Goal: Information Seeking & Learning: Find specific fact

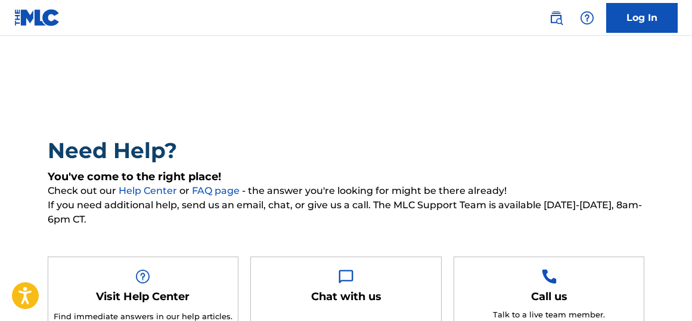
click at [36, 20] on img at bounding box center [37, 17] width 46 height 17
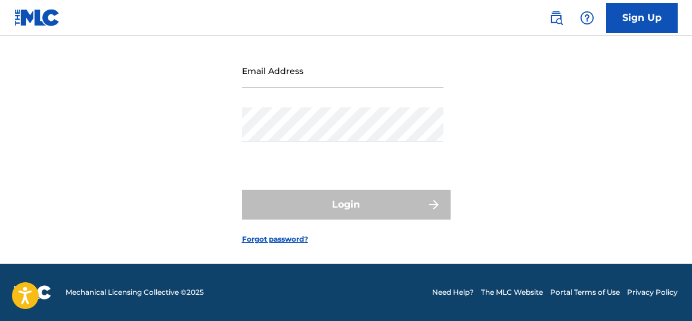
scroll to position [120, 0]
click at [650, 14] on link "Sign Up" at bounding box center [642, 18] width 72 height 30
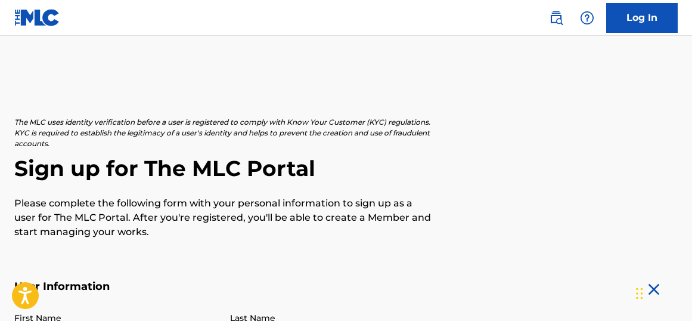
click at [557, 14] on img at bounding box center [556, 18] width 14 height 14
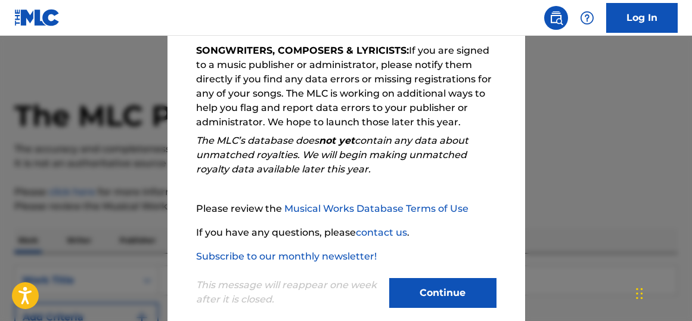
scroll to position [225, 0]
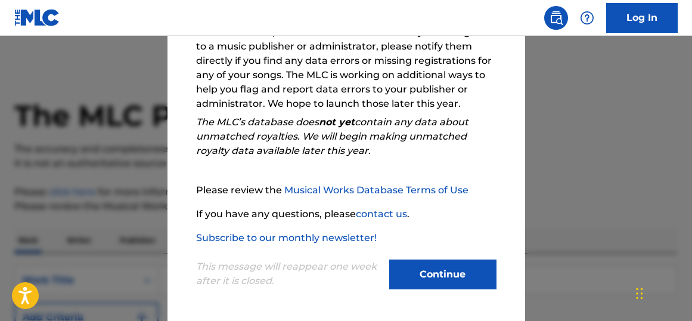
click at [455, 274] on button "Continue" at bounding box center [442, 274] width 107 height 30
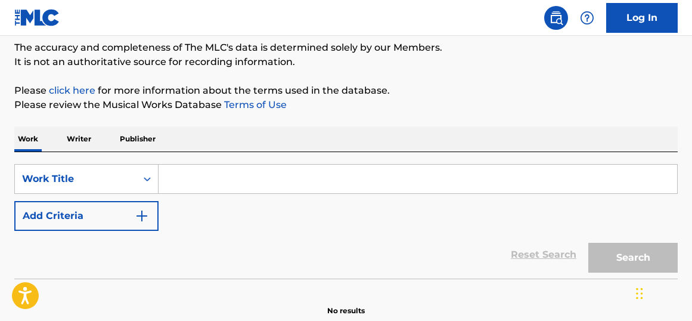
scroll to position [160, 0]
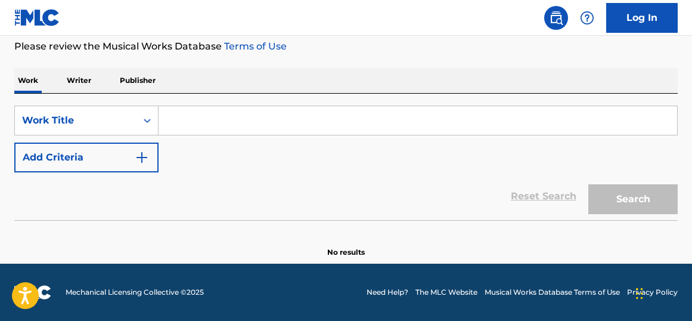
click at [221, 116] on input "Search Form" at bounding box center [418, 120] width 519 height 29
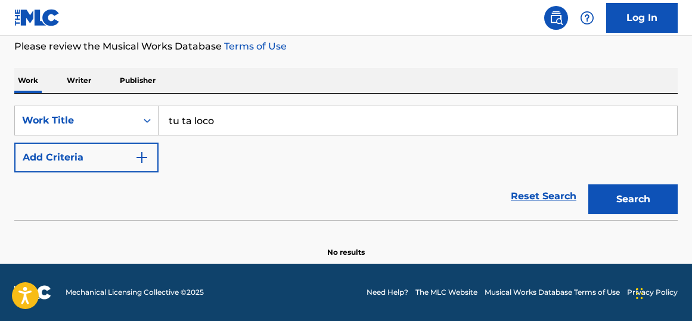
click at [588, 184] on button "Search" at bounding box center [632, 199] width 89 height 30
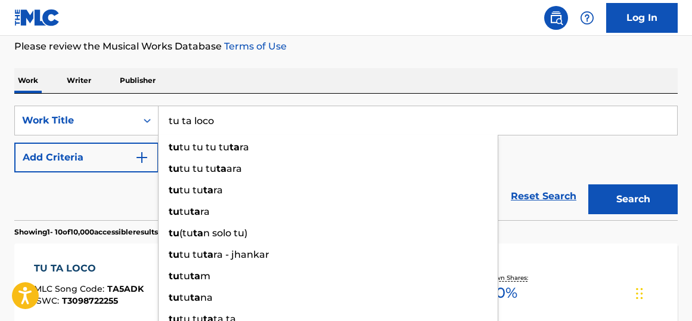
click at [523, 50] on p "Please review the Musical Works Database Terms of Use" at bounding box center [346, 46] width 664 height 14
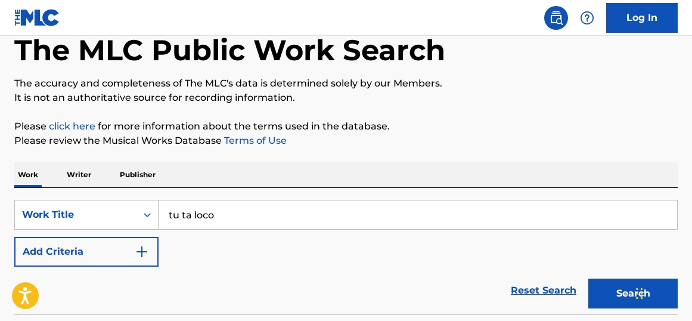
scroll to position [66, 0]
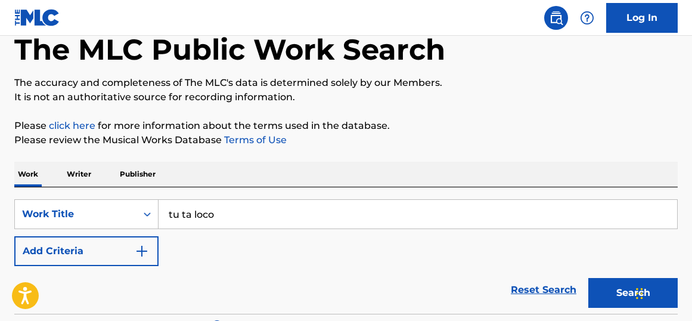
click at [269, 212] on input "tu ta loco" at bounding box center [418, 214] width 519 height 29
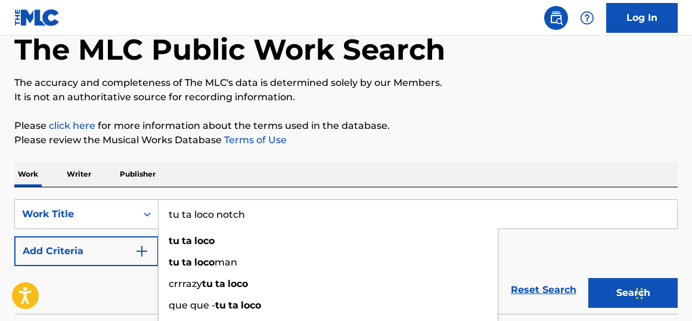
type input "tu ta loco notch"
click at [588, 278] on button "Search" at bounding box center [632, 293] width 89 height 30
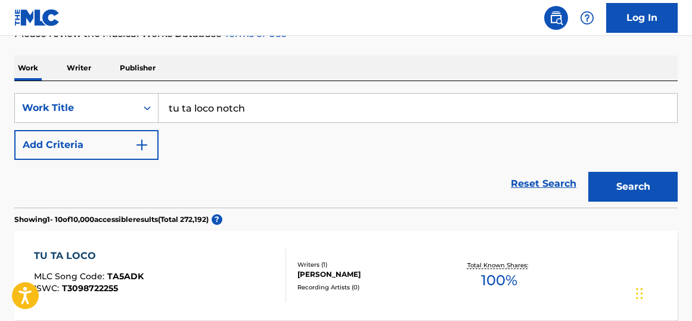
scroll to position [0, 0]
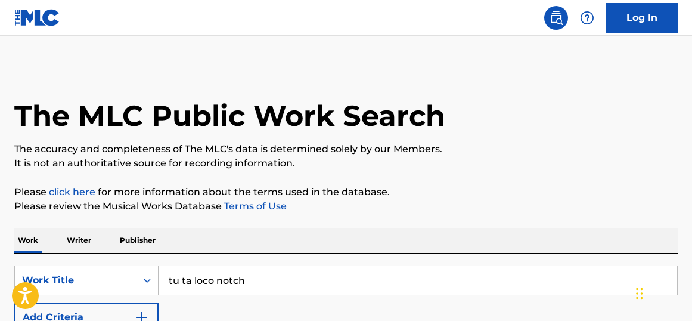
click at [633, 12] on link "Log In" at bounding box center [642, 18] width 72 height 30
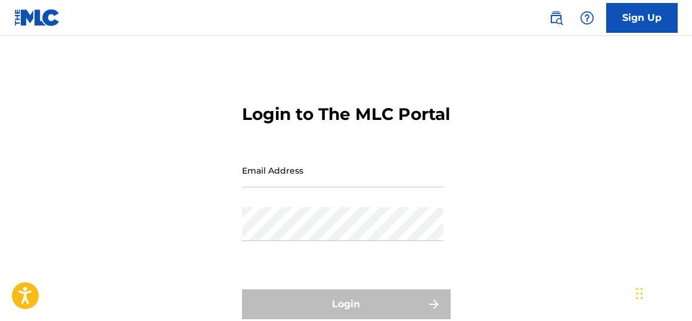
click at [45, 16] on img at bounding box center [37, 17] width 46 height 17
click at [652, 23] on link "Sign Up" at bounding box center [642, 18] width 72 height 30
